Goal: Book appointment/travel/reservation

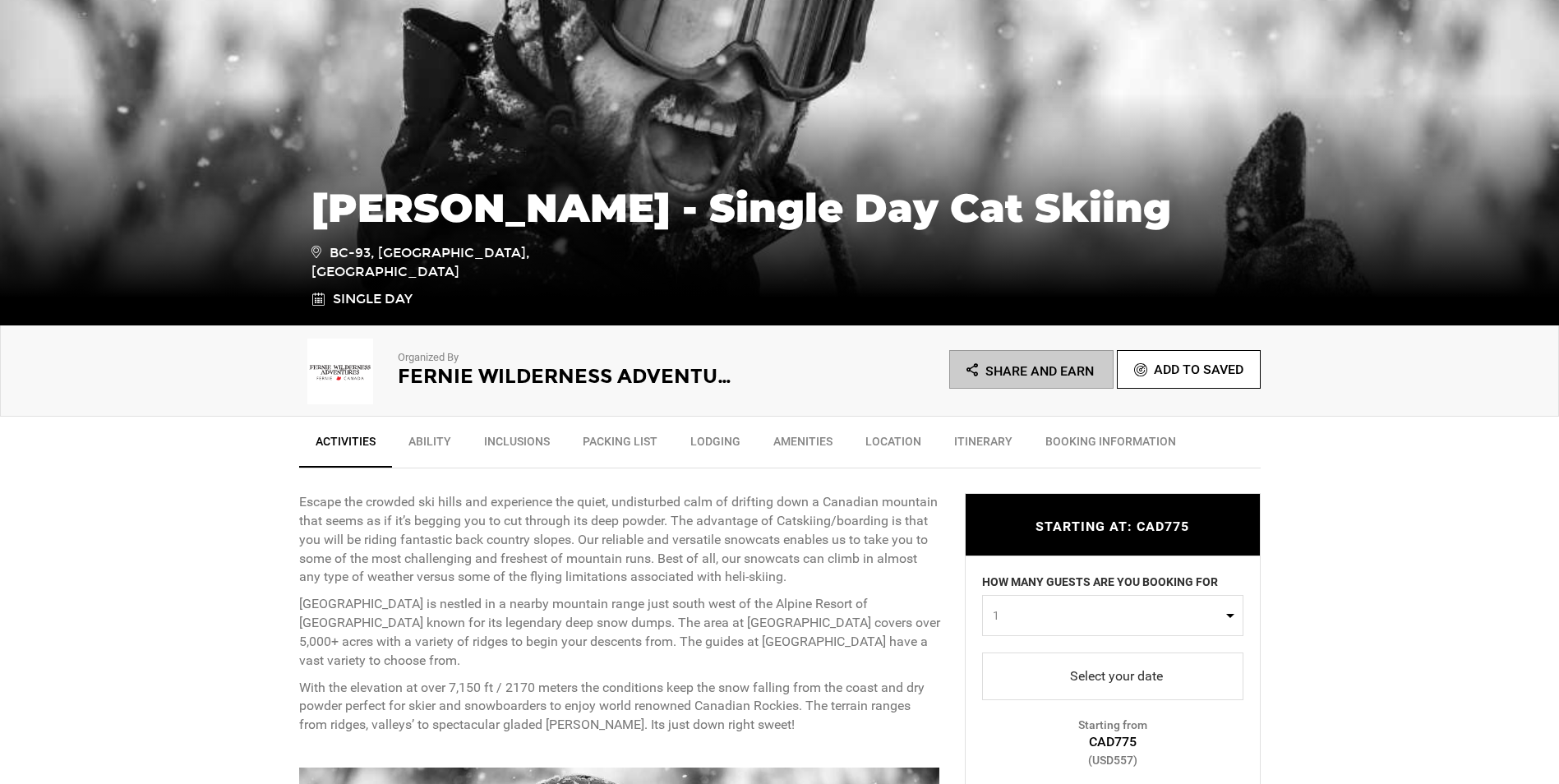
scroll to position [246, 0]
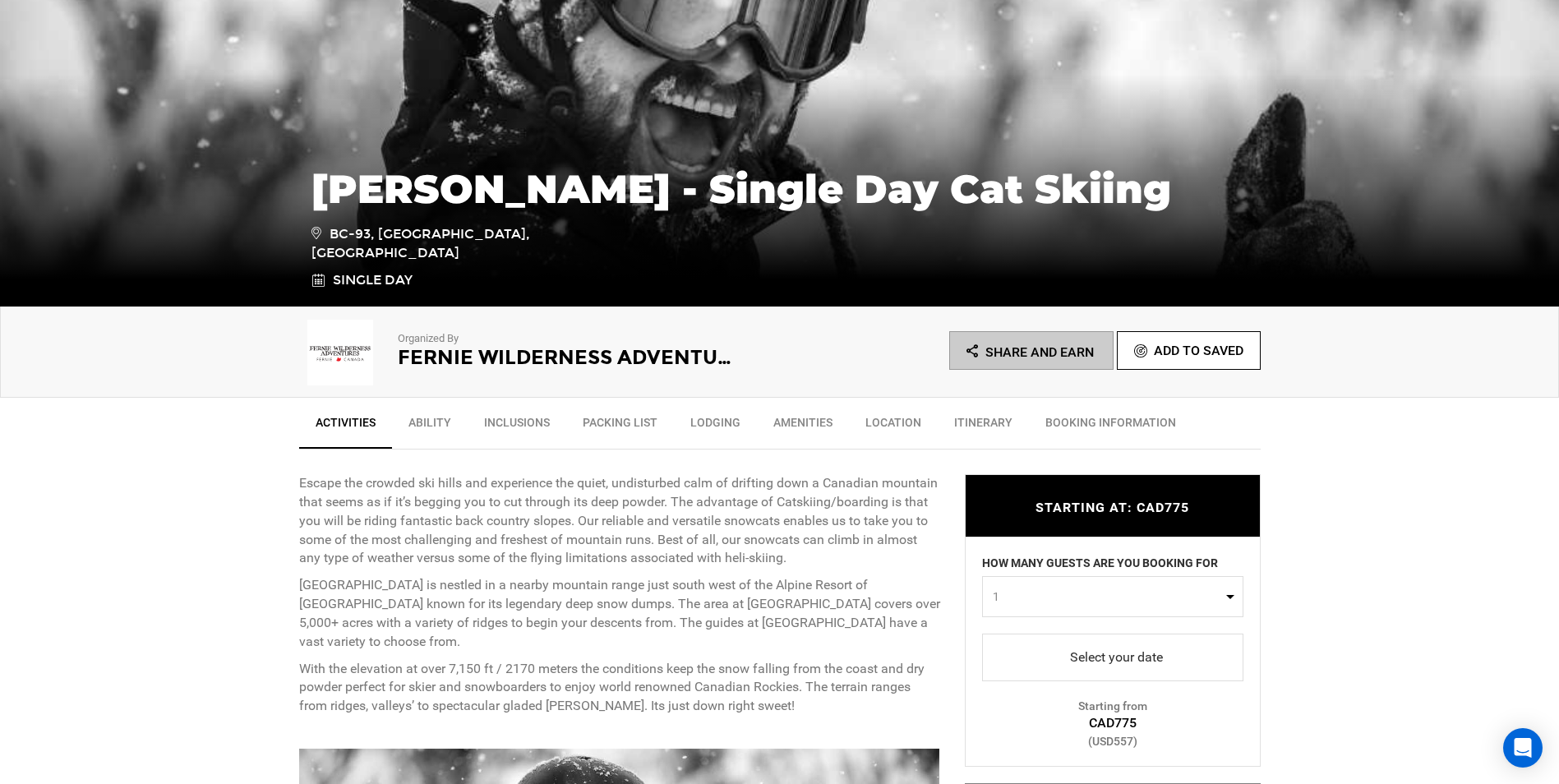
click at [1117, 651] on span "select" at bounding box center [1113, 655] width 236 height 26
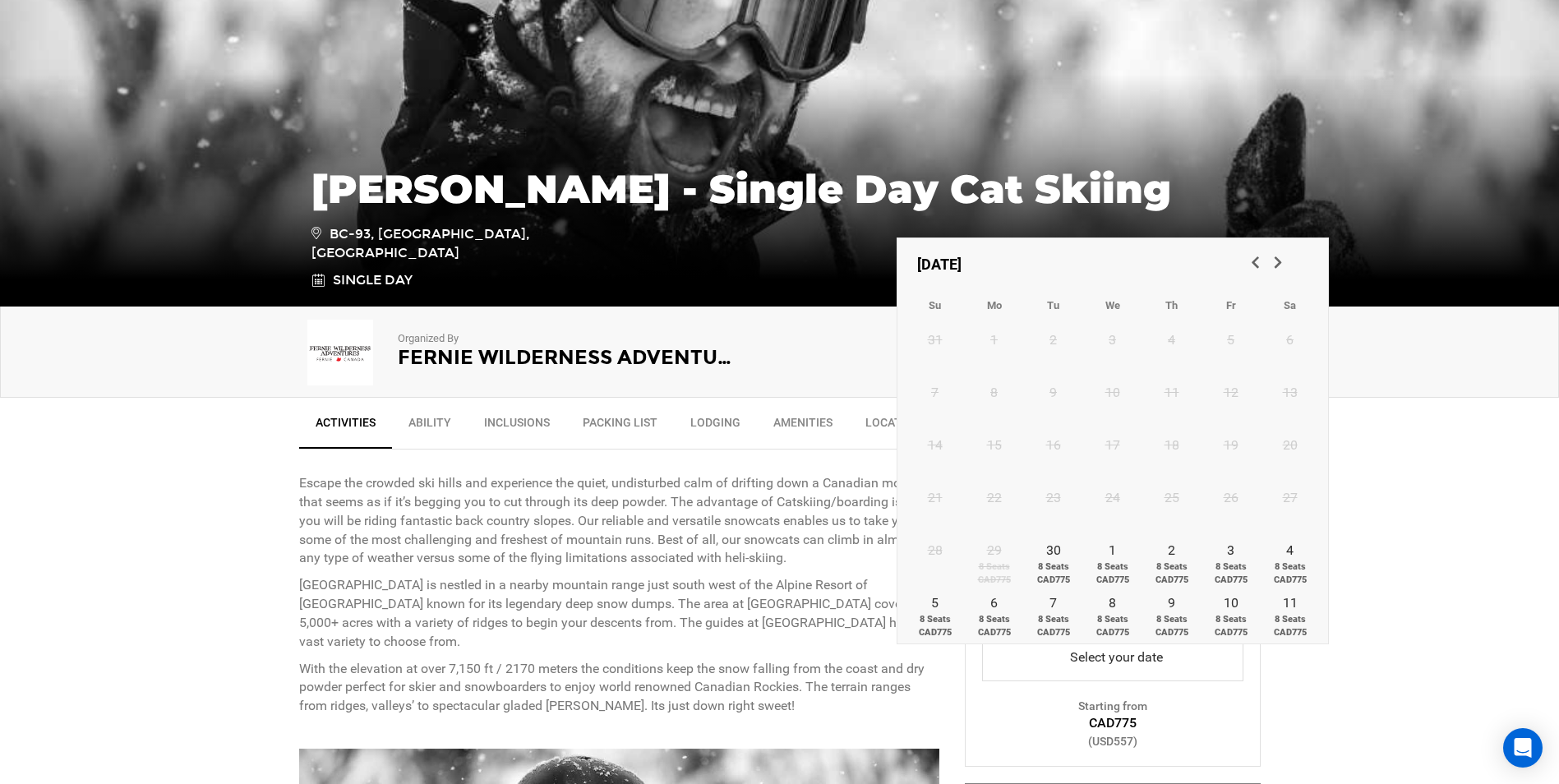
click at [1279, 252] on link "Next" at bounding box center [1279, 263] width 28 height 28
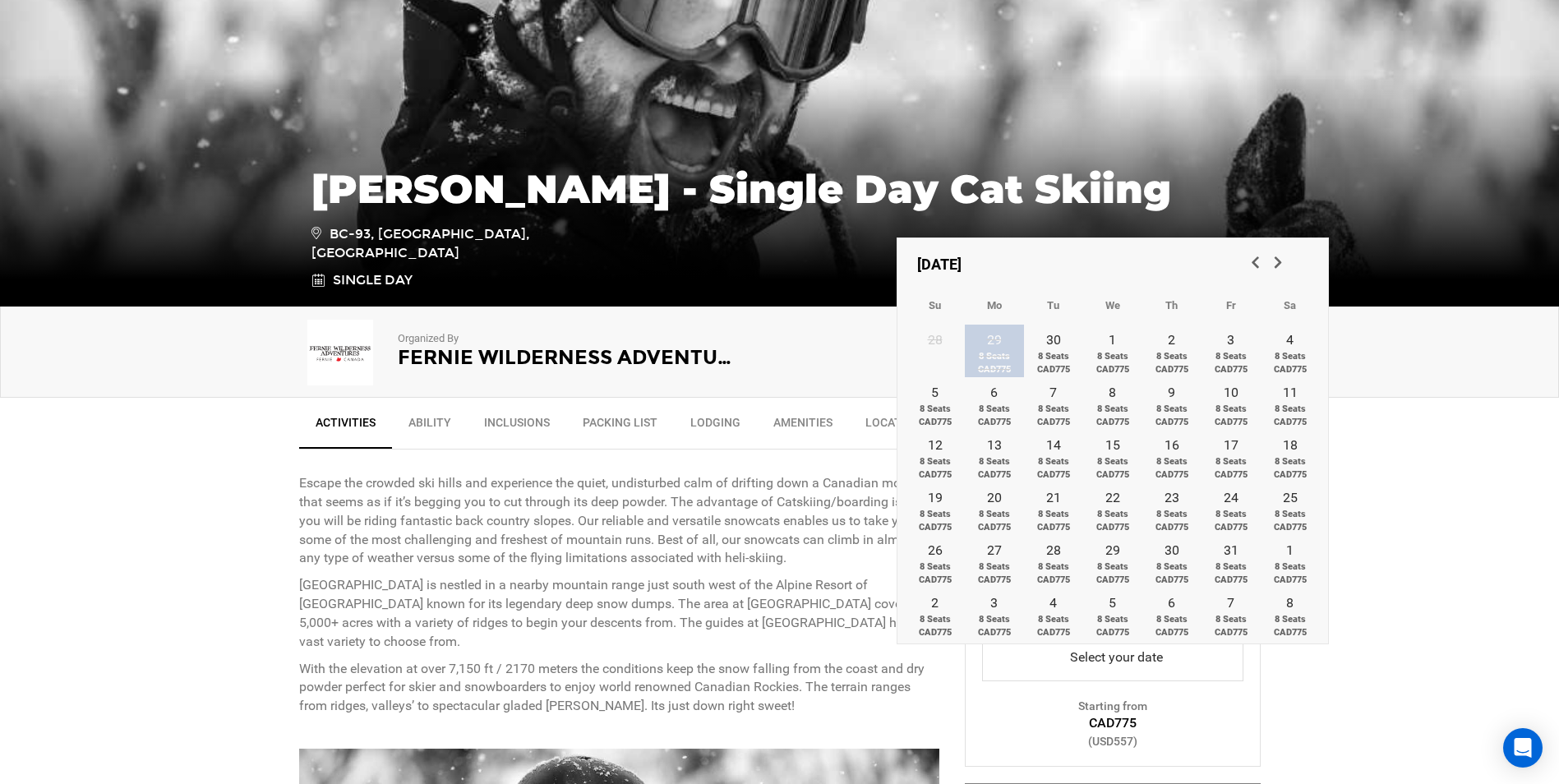
click at [1279, 253] on span "Next" at bounding box center [1277, 261] width 16 height 16
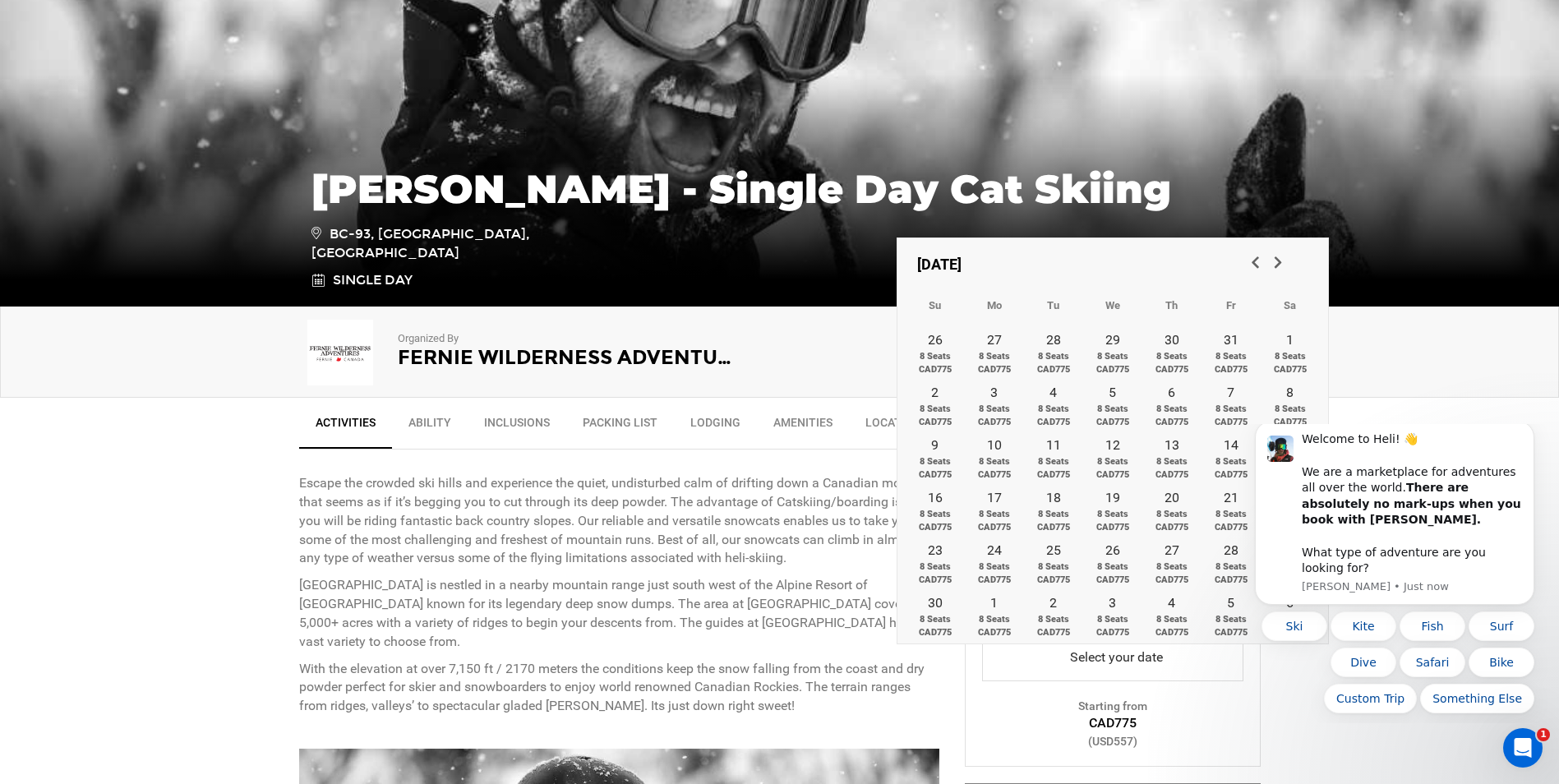
scroll to position [0, 0]
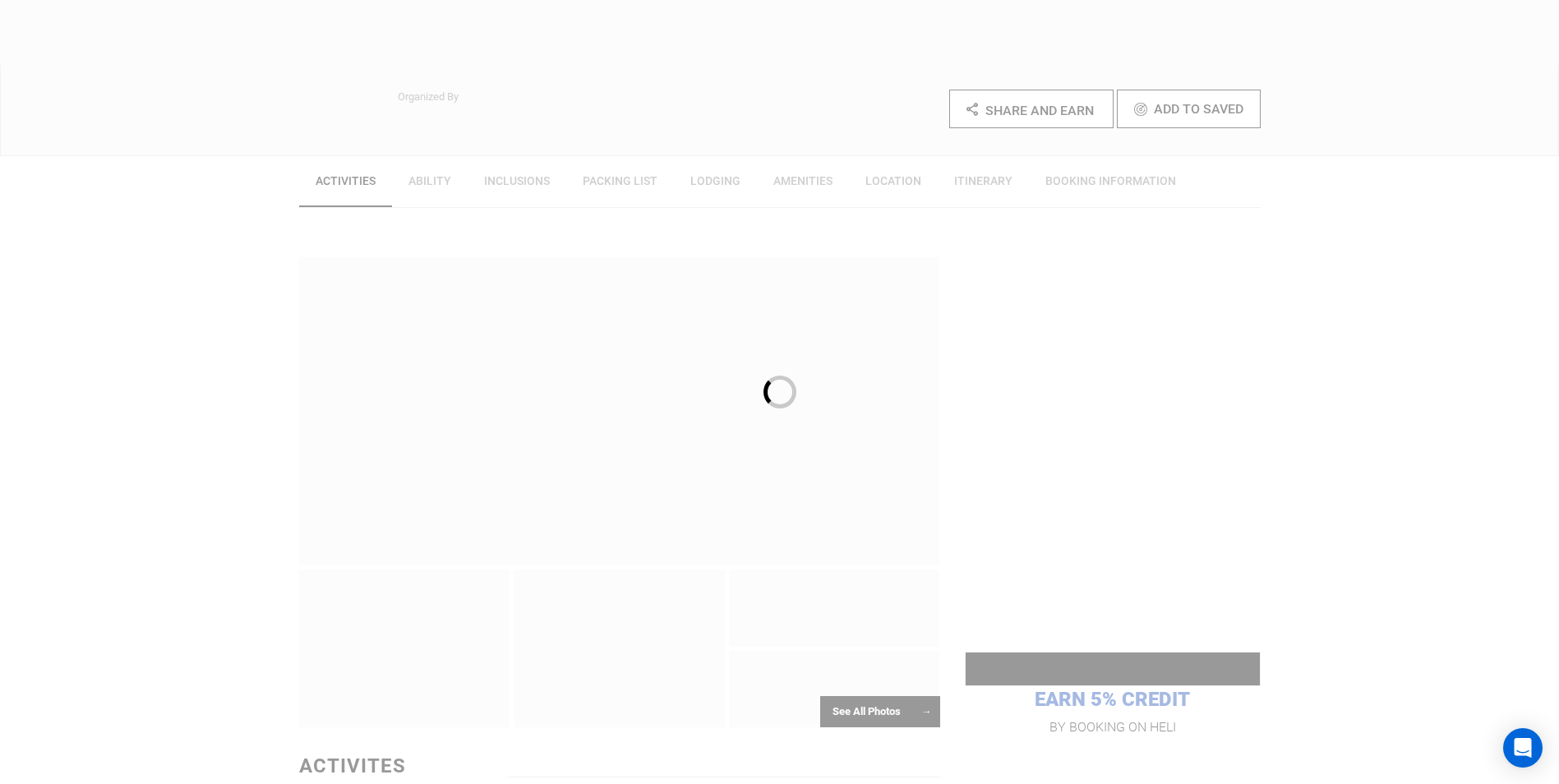
scroll to position [492, 0]
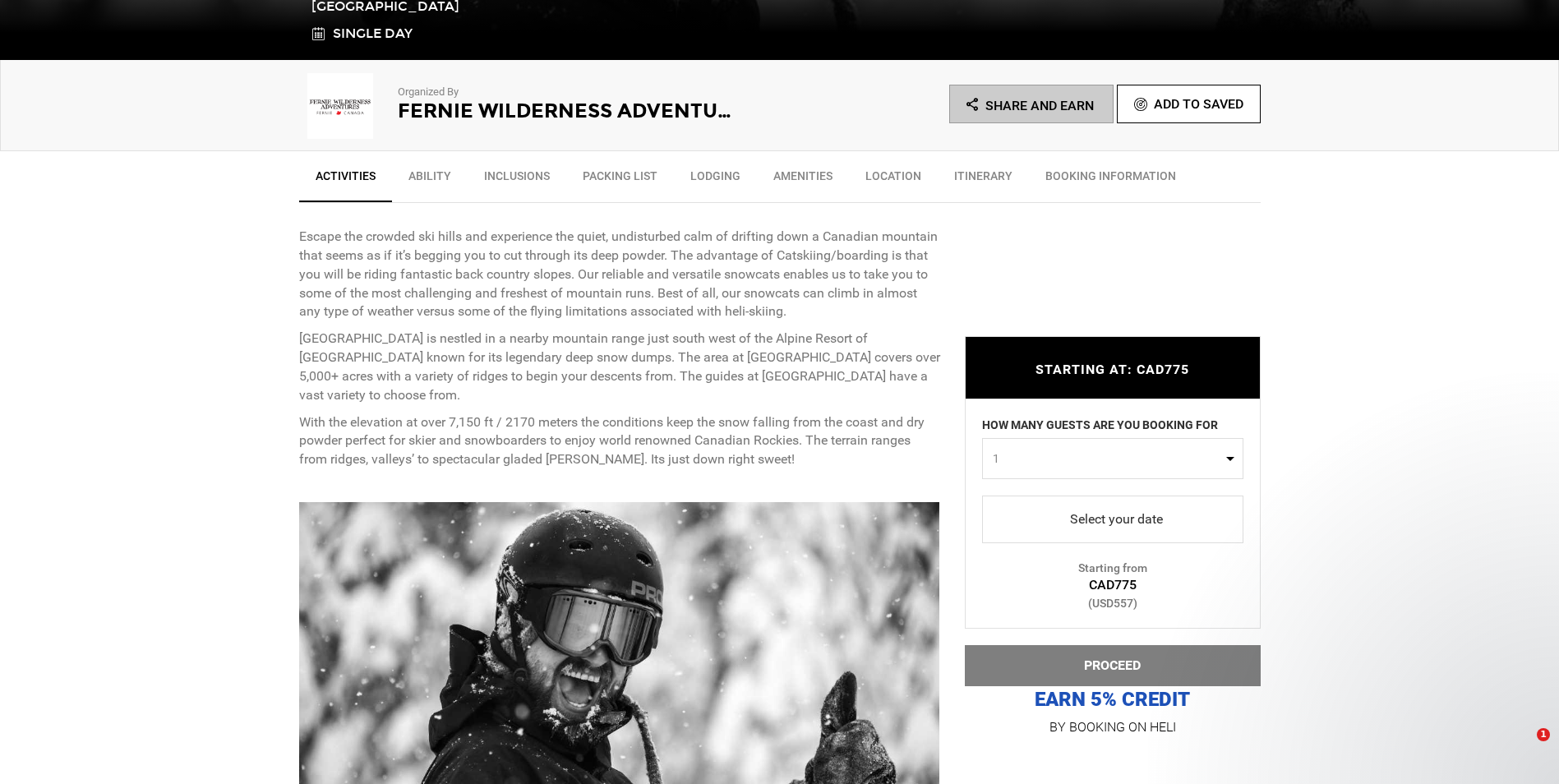
click at [1126, 515] on span "select" at bounding box center [1113, 519] width 236 height 26
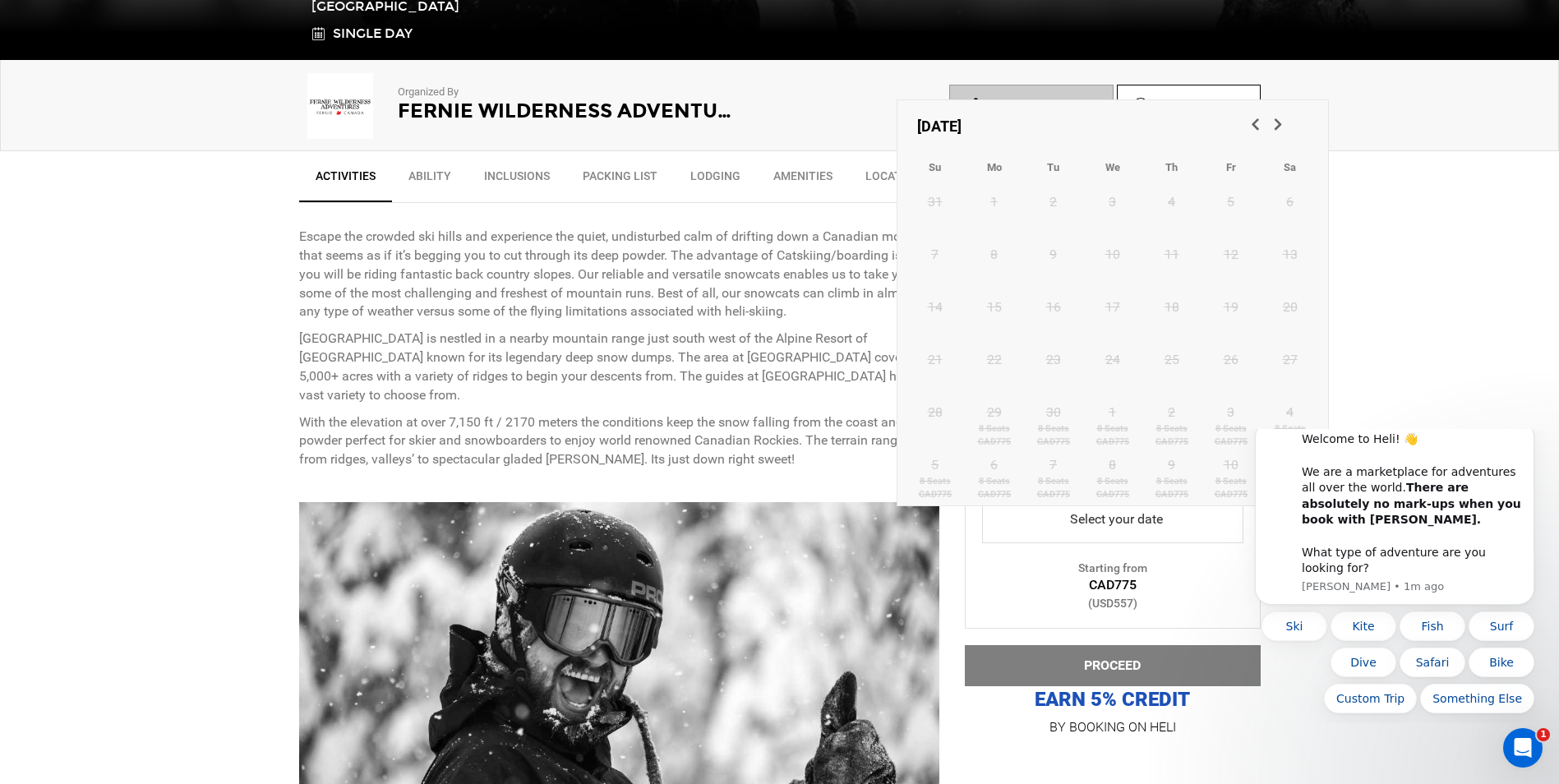
scroll to position [0, 0]
click at [1285, 120] on span "Next" at bounding box center [1277, 123] width 16 height 16
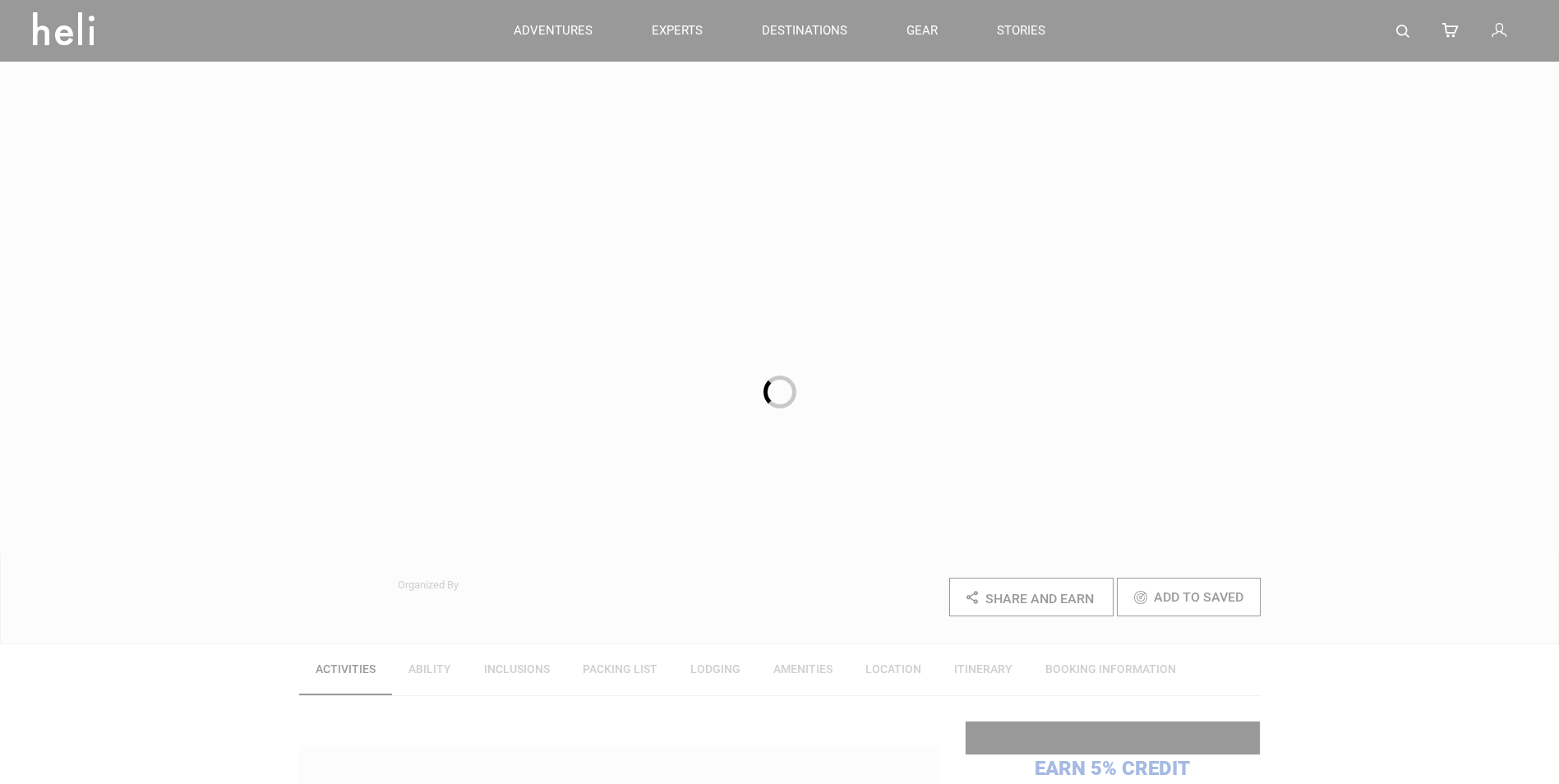
scroll to position [492, 0]
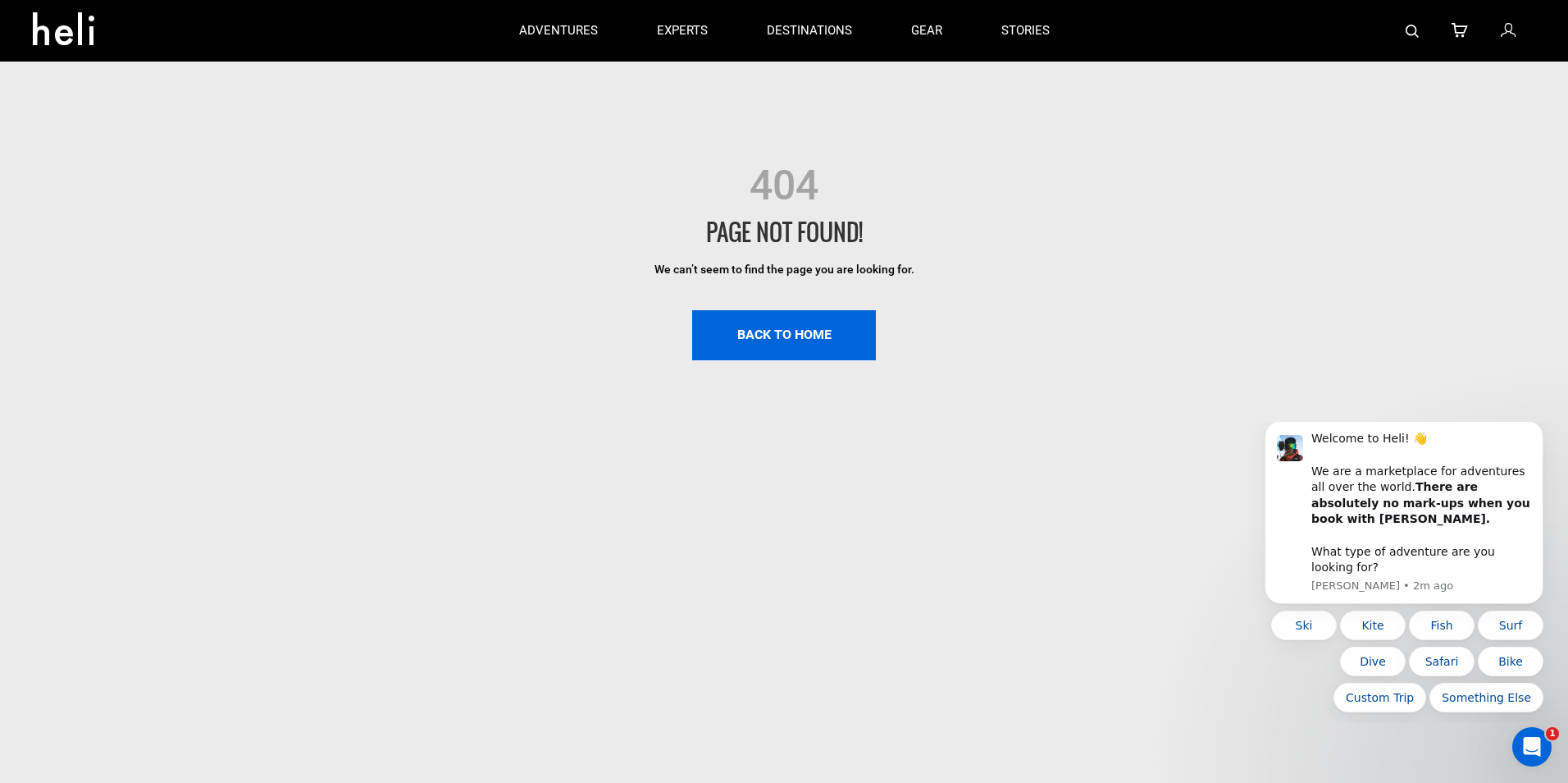
click at [811, 322] on link "BACK TO HOME" at bounding box center [784, 335] width 183 height 50
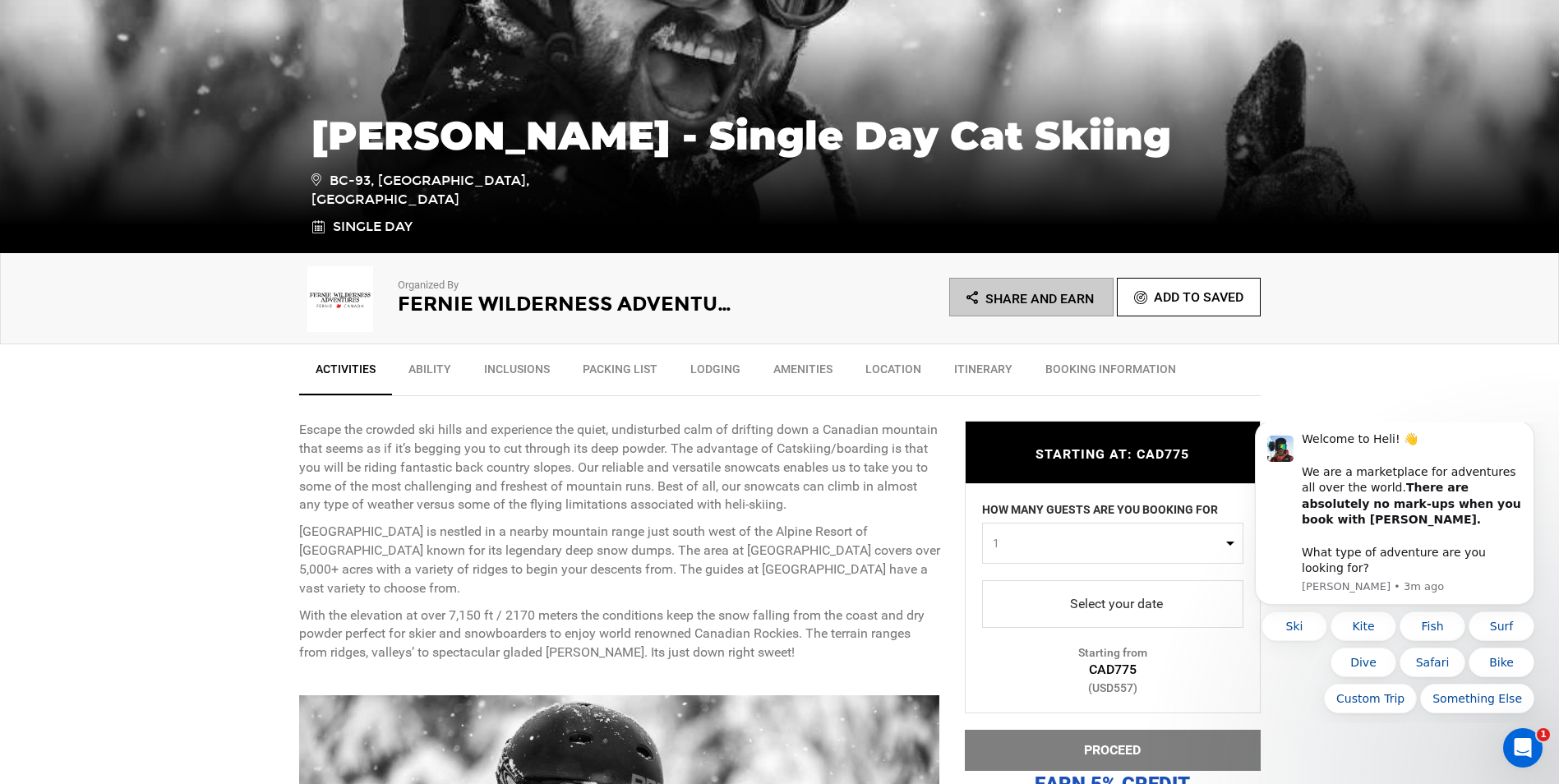
scroll to position [411, 0]
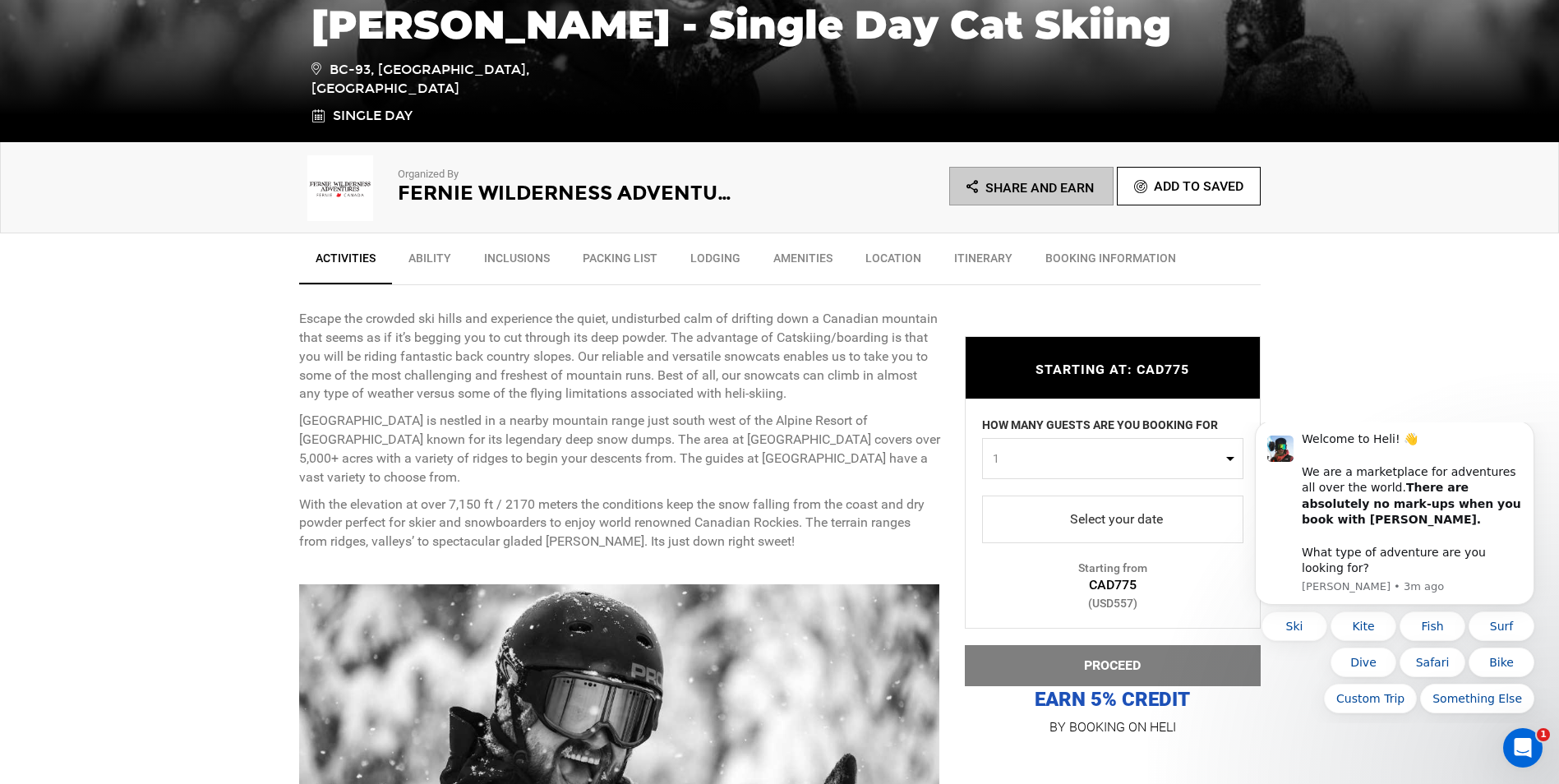
click at [1140, 464] on span "1" at bounding box center [1107, 458] width 229 height 16
click at [1139, 457] on span "1" at bounding box center [1107, 458] width 229 height 16
click at [1101, 519] on span "select" at bounding box center [1113, 519] width 236 height 26
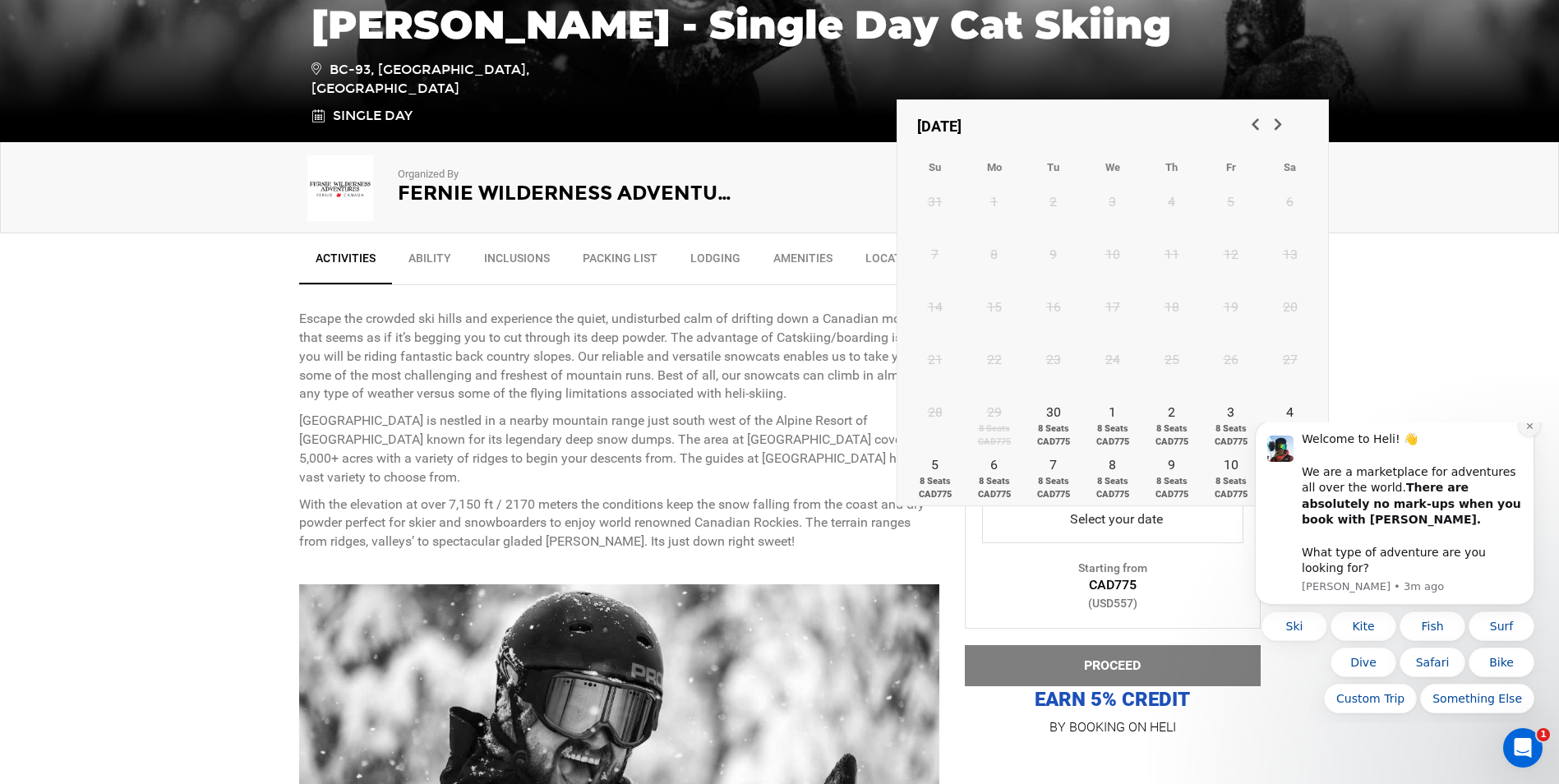
click at [1525, 430] on icon "Dismiss notification" at bounding box center [1530, 425] width 9 height 9
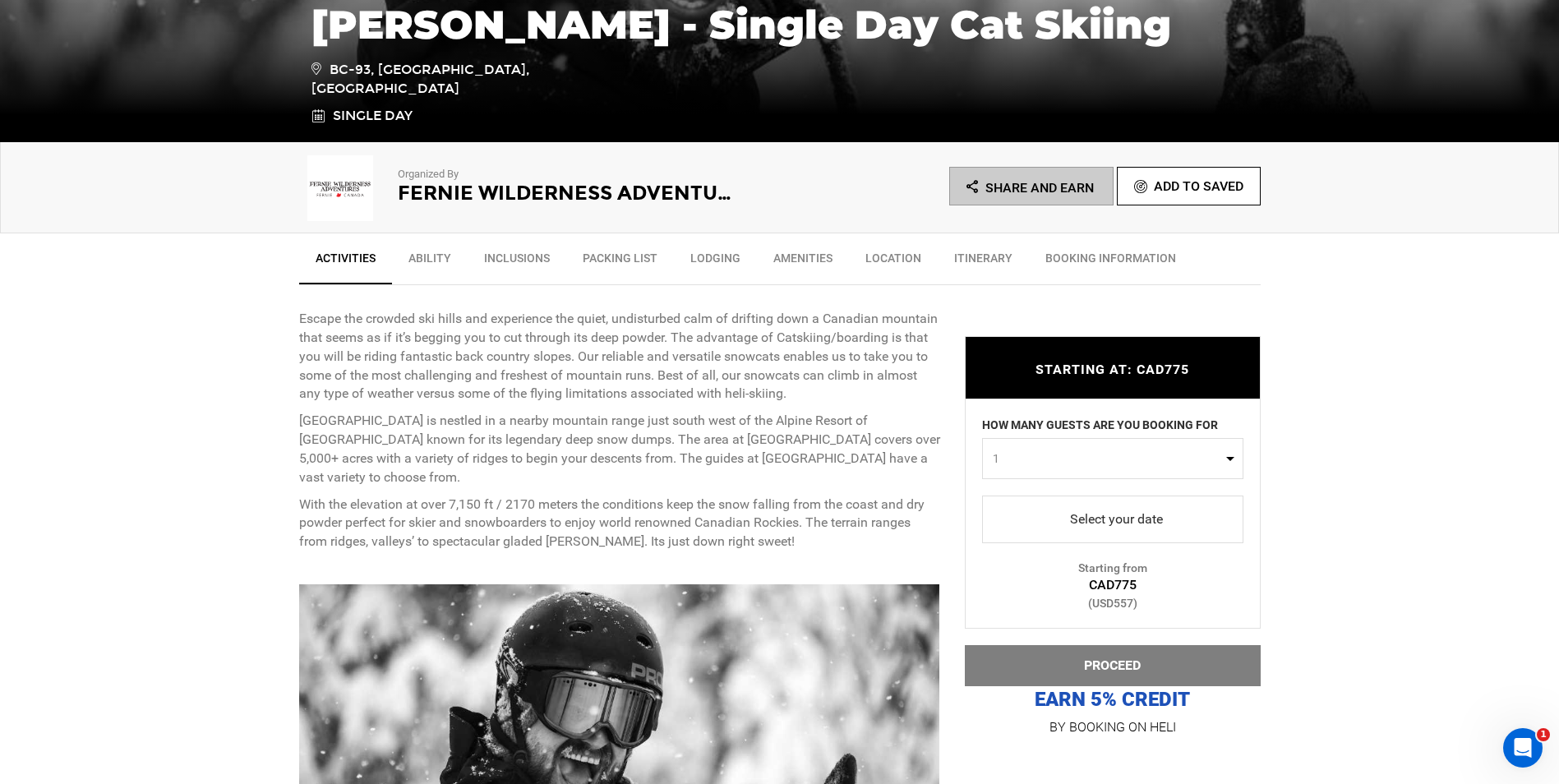
click at [1176, 464] on span "1" at bounding box center [1107, 458] width 229 height 16
click at [1174, 454] on span "1" at bounding box center [1107, 458] width 229 height 16
click at [1145, 512] on span "select" at bounding box center [1113, 519] width 236 height 26
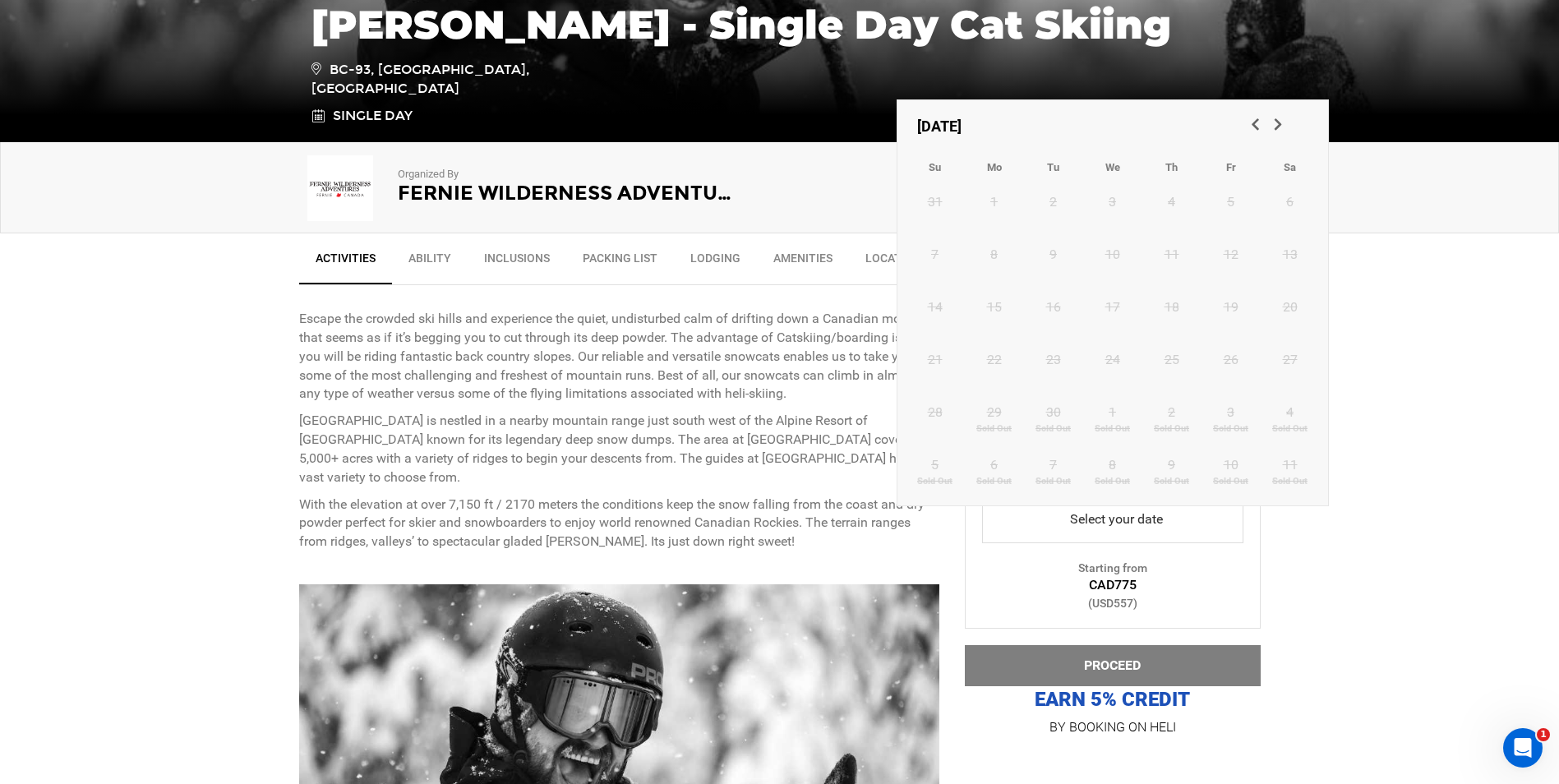
click at [1278, 117] on span "Next" at bounding box center [1277, 123] width 16 height 16
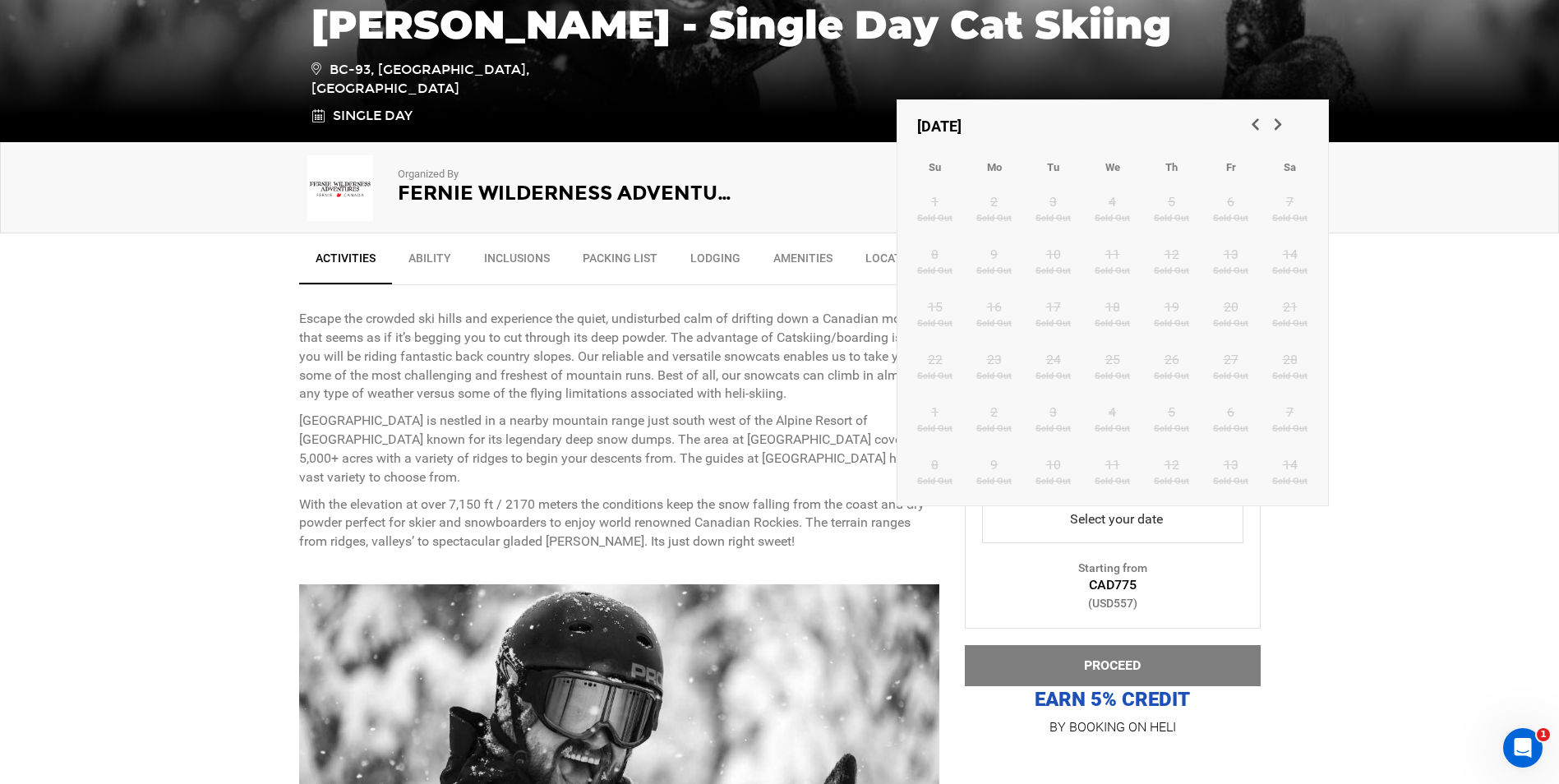
click at [1278, 117] on span "Next" at bounding box center [1277, 123] width 16 height 16
click at [1261, 120] on span "Previous" at bounding box center [1255, 123] width 16 height 16
click at [1258, 120] on span "Previous" at bounding box center [1255, 123] width 16 height 16
